Goal: Task Accomplishment & Management: Manage account settings

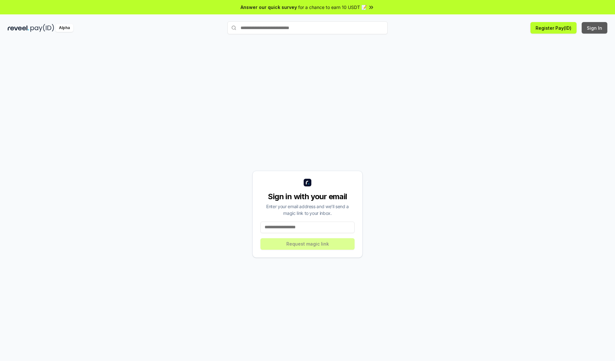
click at [594, 28] on button "Sign In" at bounding box center [594, 28] width 26 height 12
type input "**********"
click at [307, 244] on button "Request magic link" at bounding box center [307, 244] width 94 height 12
